Goal: Navigation & Orientation: Find specific page/section

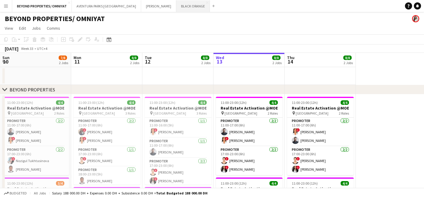
click at [176, 7] on button "BLACK ORANGE Close" at bounding box center [193, 6] width 34 height 12
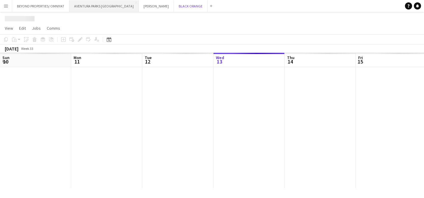
scroll to position [0, 142]
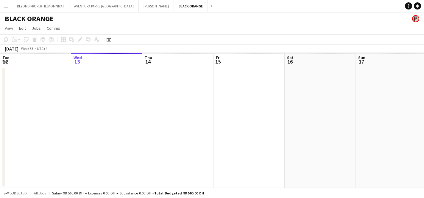
click at [5, 8] on app-icon "Menu" at bounding box center [6, 6] width 5 height 5
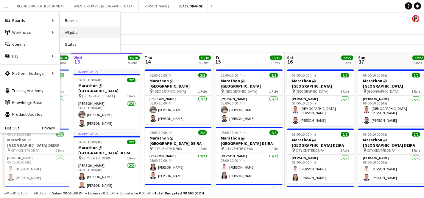
click at [88, 32] on link "All jobs" at bounding box center [90, 32] width 60 height 12
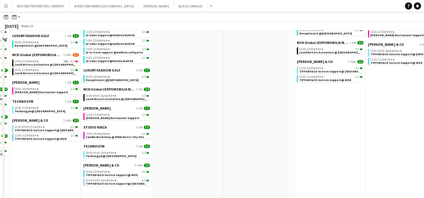
scroll to position [422, 0]
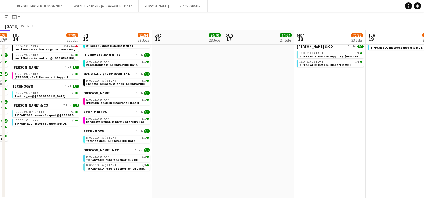
drag, startPoint x: 343, startPoint y: 93, endPoint x: 351, endPoint y: 114, distance: 22.4
